Goal: Transaction & Acquisition: Book appointment/travel/reservation

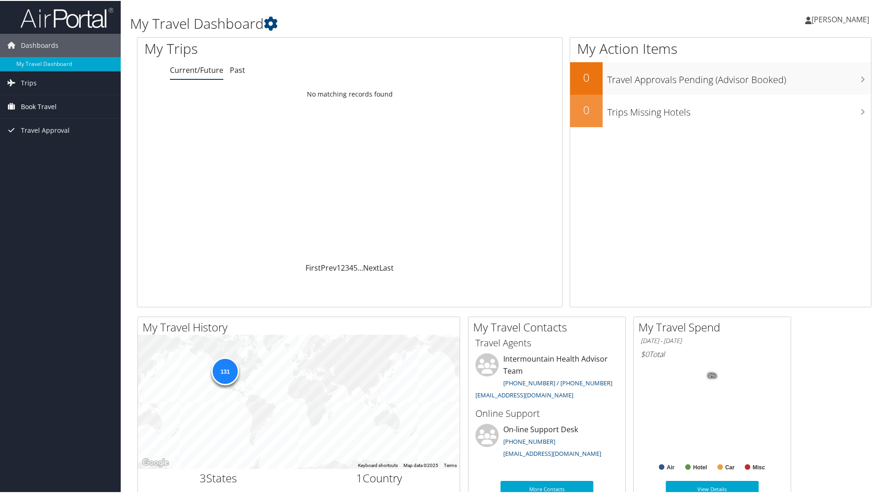
click at [42, 102] on span "Book Travel" at bounding box center [39, 105] width 36 height 23
click at [55, 151] on link "Book/Manage Online Trips" at bounding box center [60, 152] width 121 height 14
click at [48, 108] on span "Book Travel" at bounding box center [39, 105] width 36 height 23
click at [48, 152] on link "Book/Manage Online Trips" at bounding box center [60, 152] width 121 height 14
